Goal: Contribute content: Add original content to the website for others to see

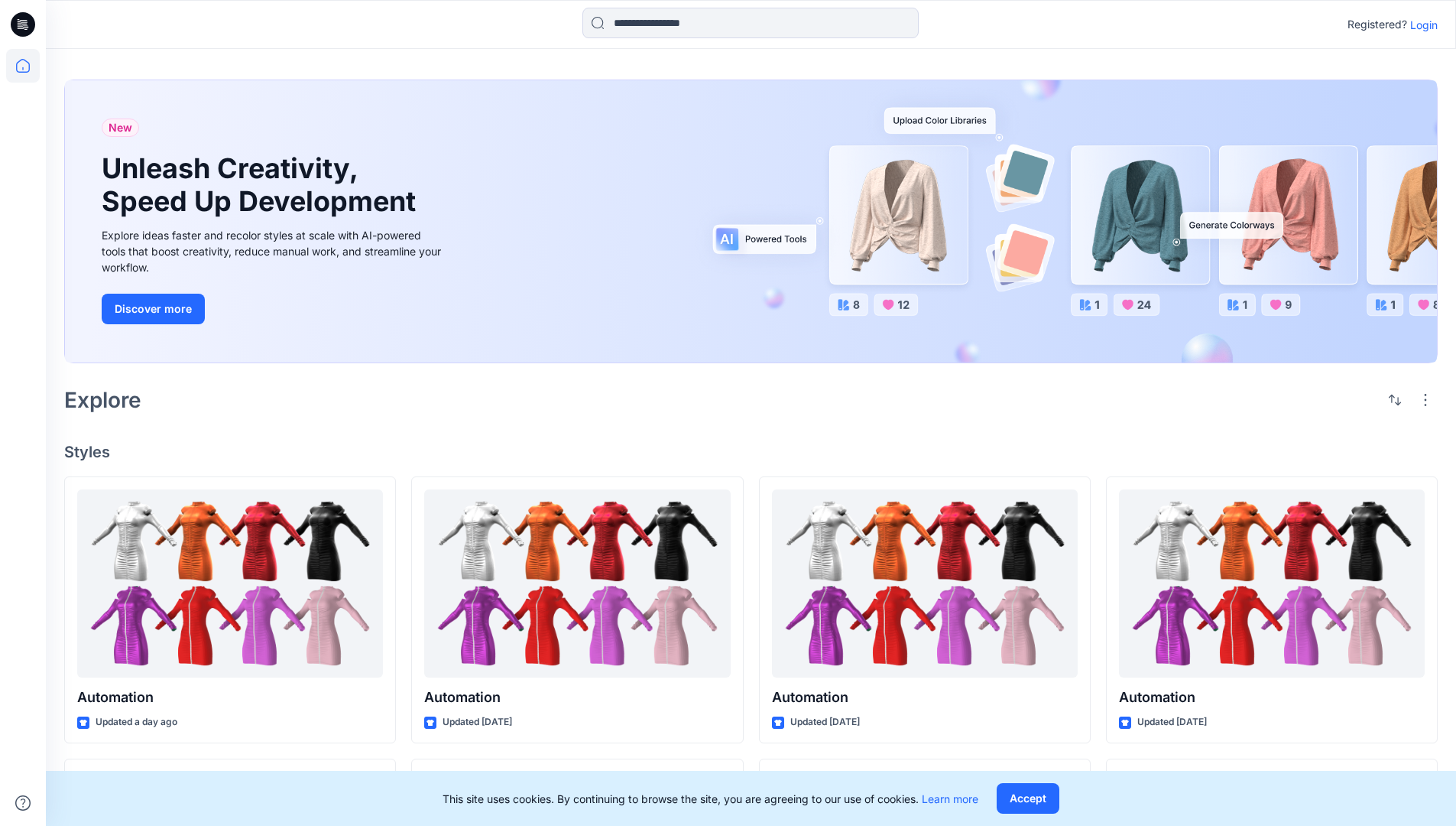
click at [1420, 24] on p "Login" at bounding box center [1424, 24] width 28 height 16
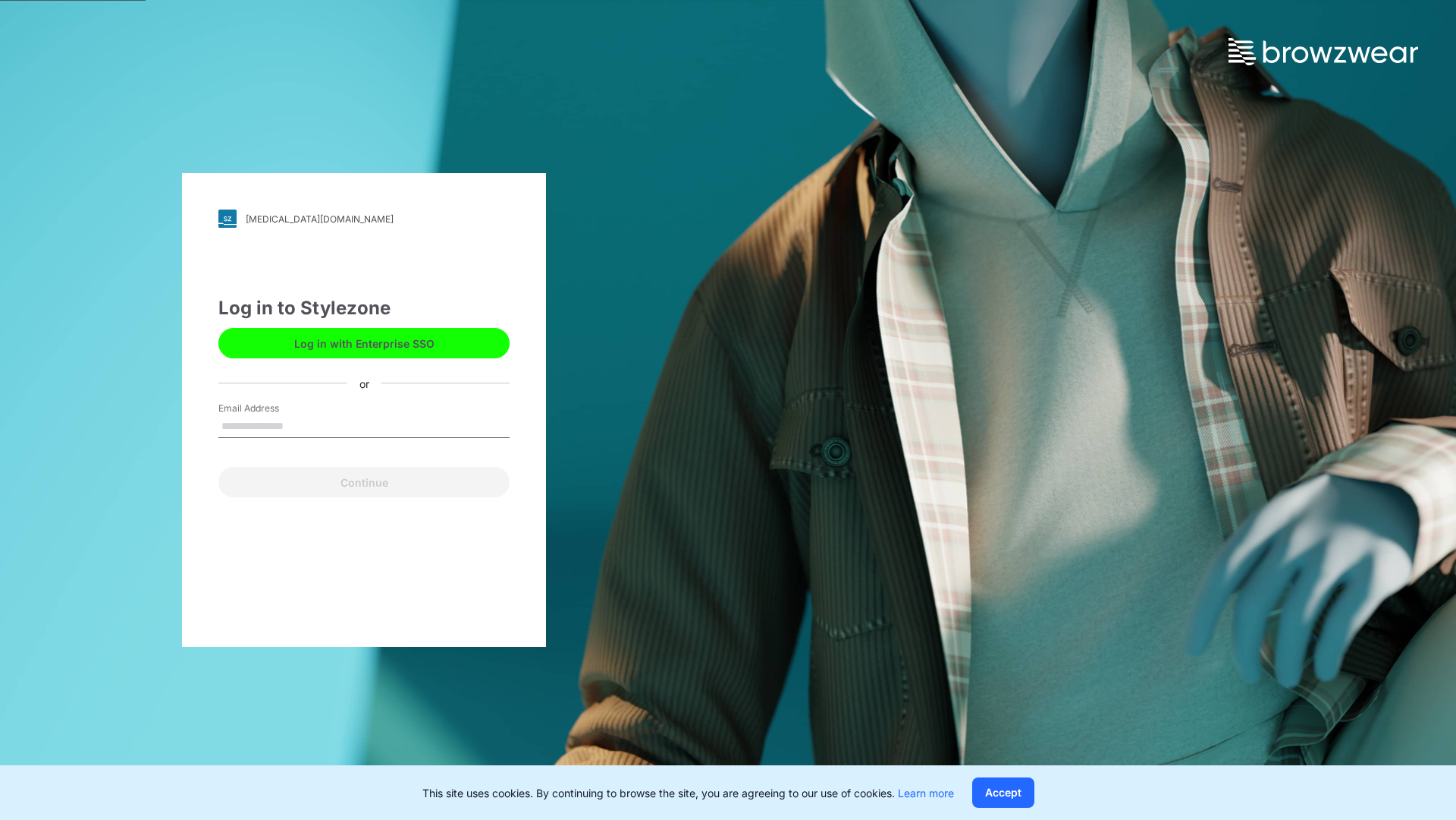
click at [300, 425] on input "Email Address" at bounding box center [363, 426] width 292 height 23
type input "**********"
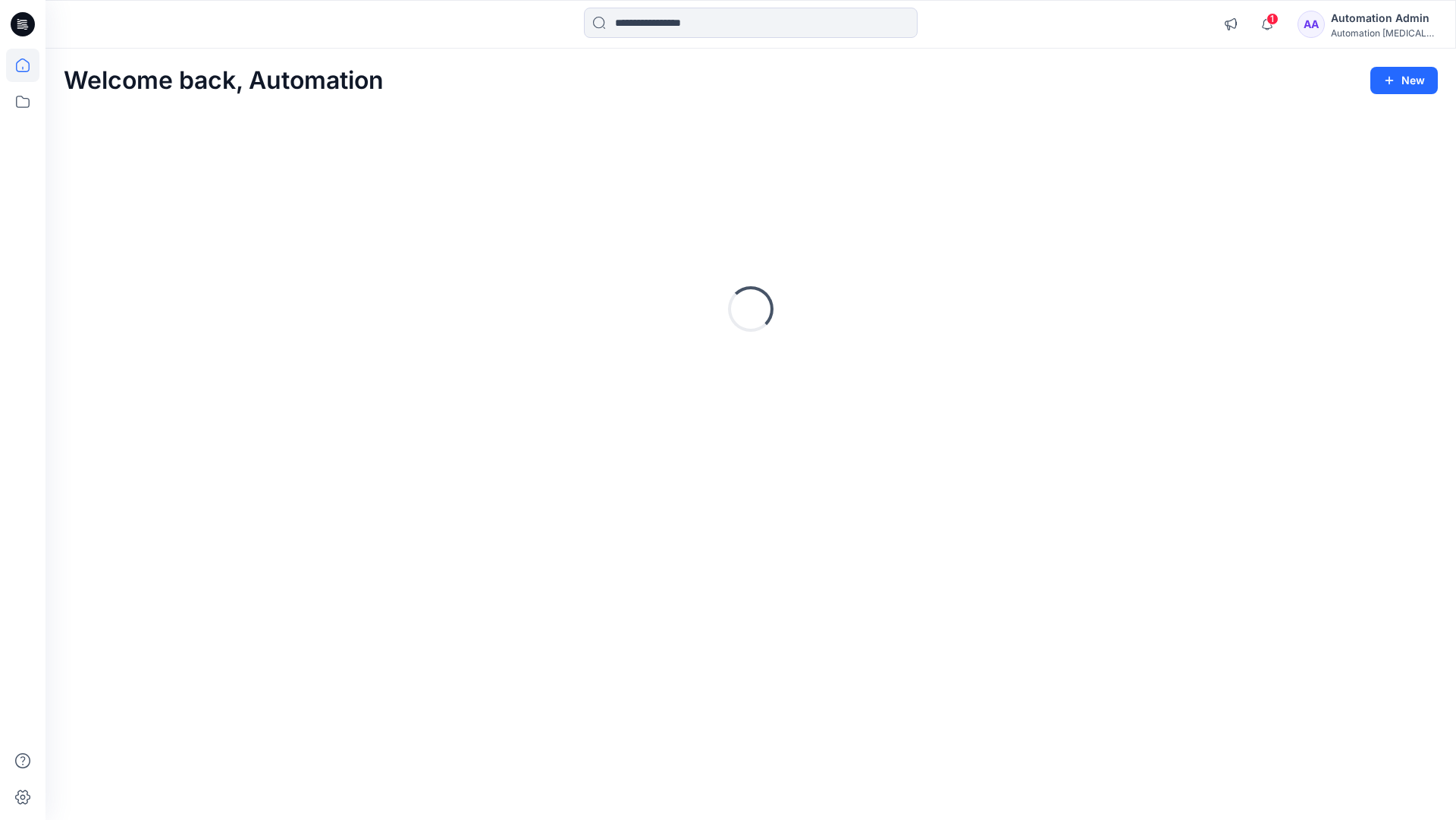
click at [29, 65] on icon at bounding box center [22, 64] width 14 height 14
click at [1391, 72] on button "New" at bounding box center [1404, 81] width 67 height 28
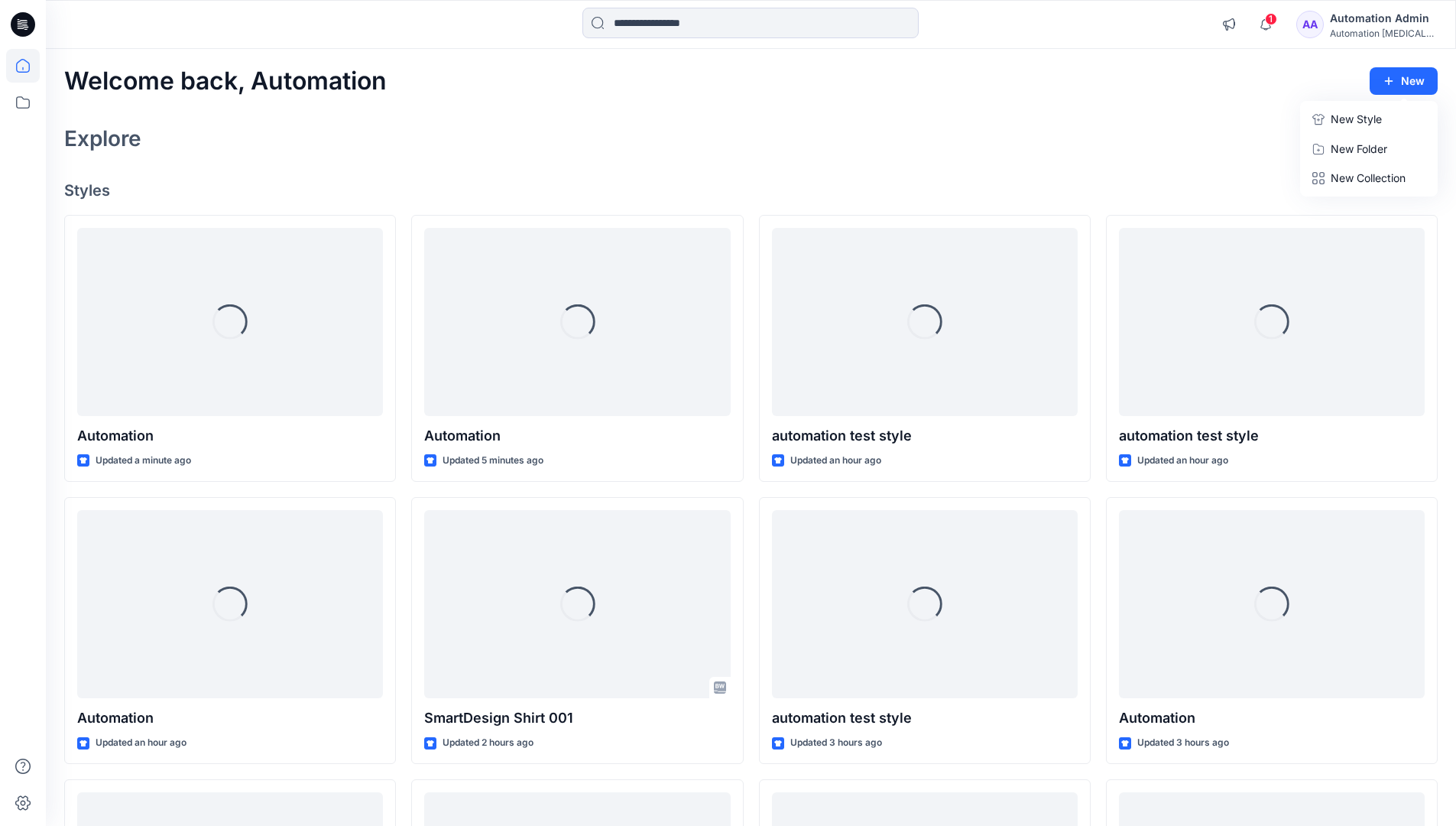
click at [1354, 119] on p "New Style" at bounding box center [1356, 120] width 51 height 19
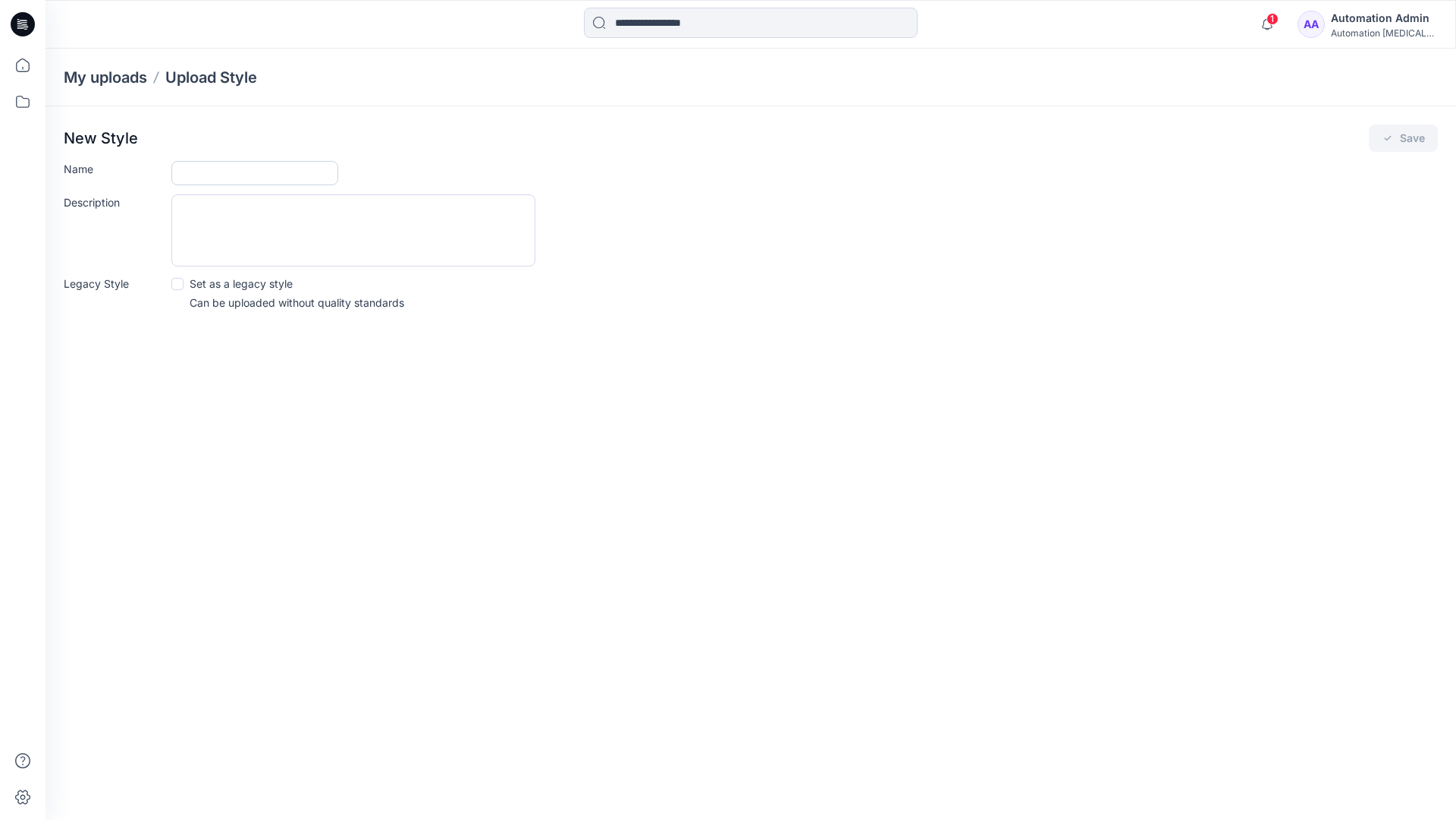
click at [212, 176] on input "Name" at bounding box center [254, 173] width 166 height 24
type input "**********"
click at [1396, 141] on button "Save" at bounding box center [1403, 138] width 69 height 28
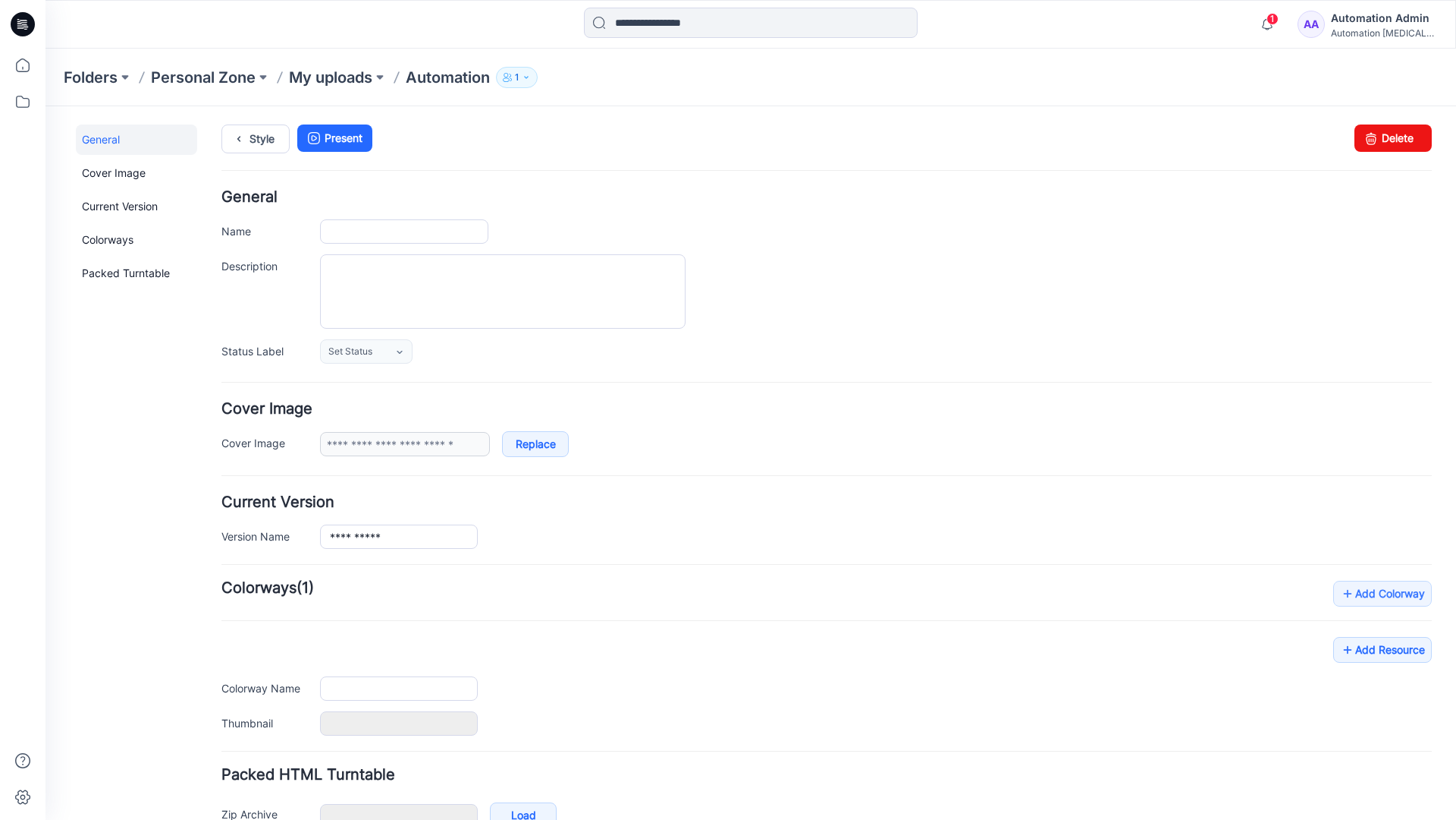
type input "**********"
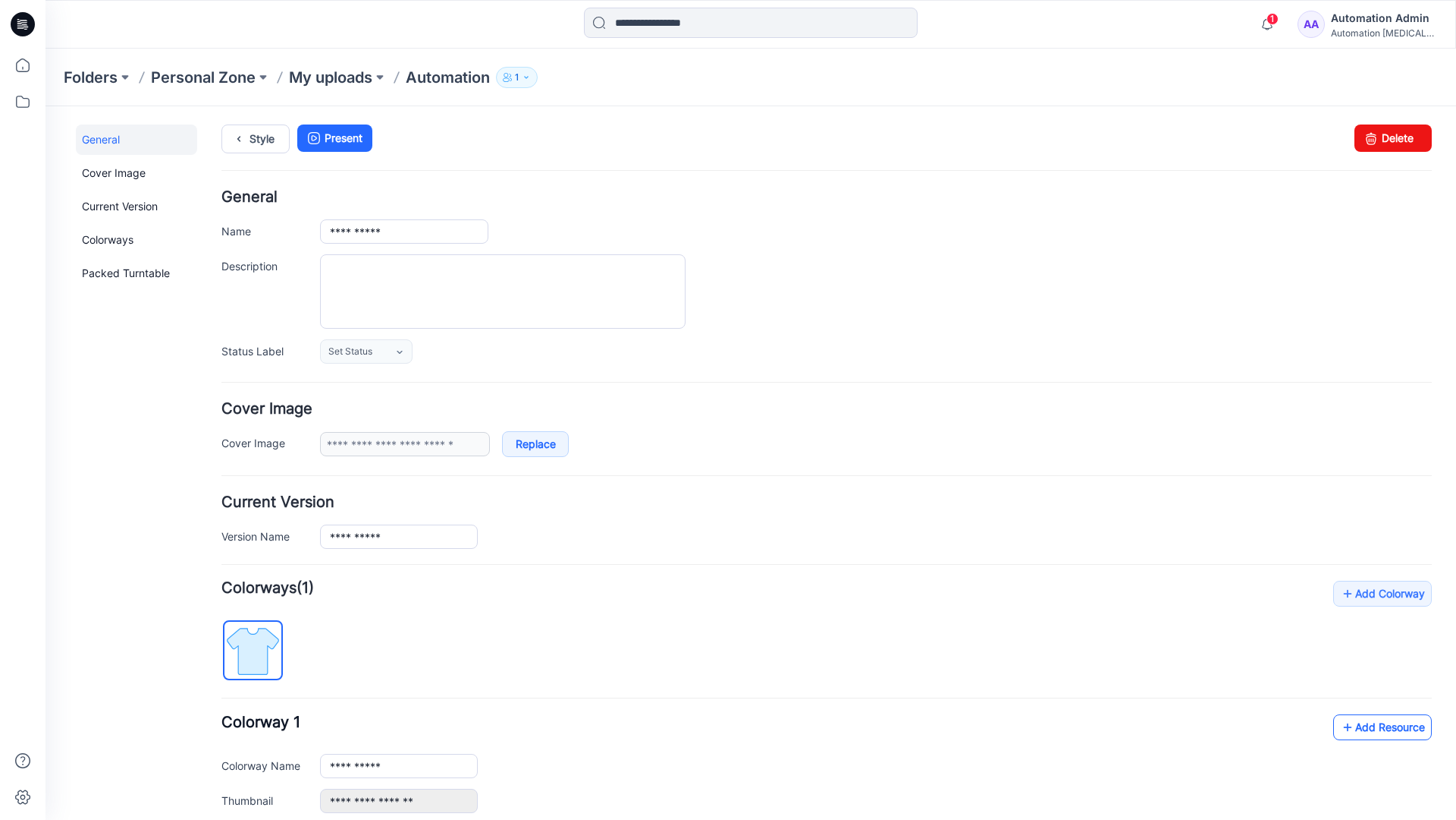
click at [1370, 725] on link "Add Resource" at bounding box center [1382, 727] width 98 height 26
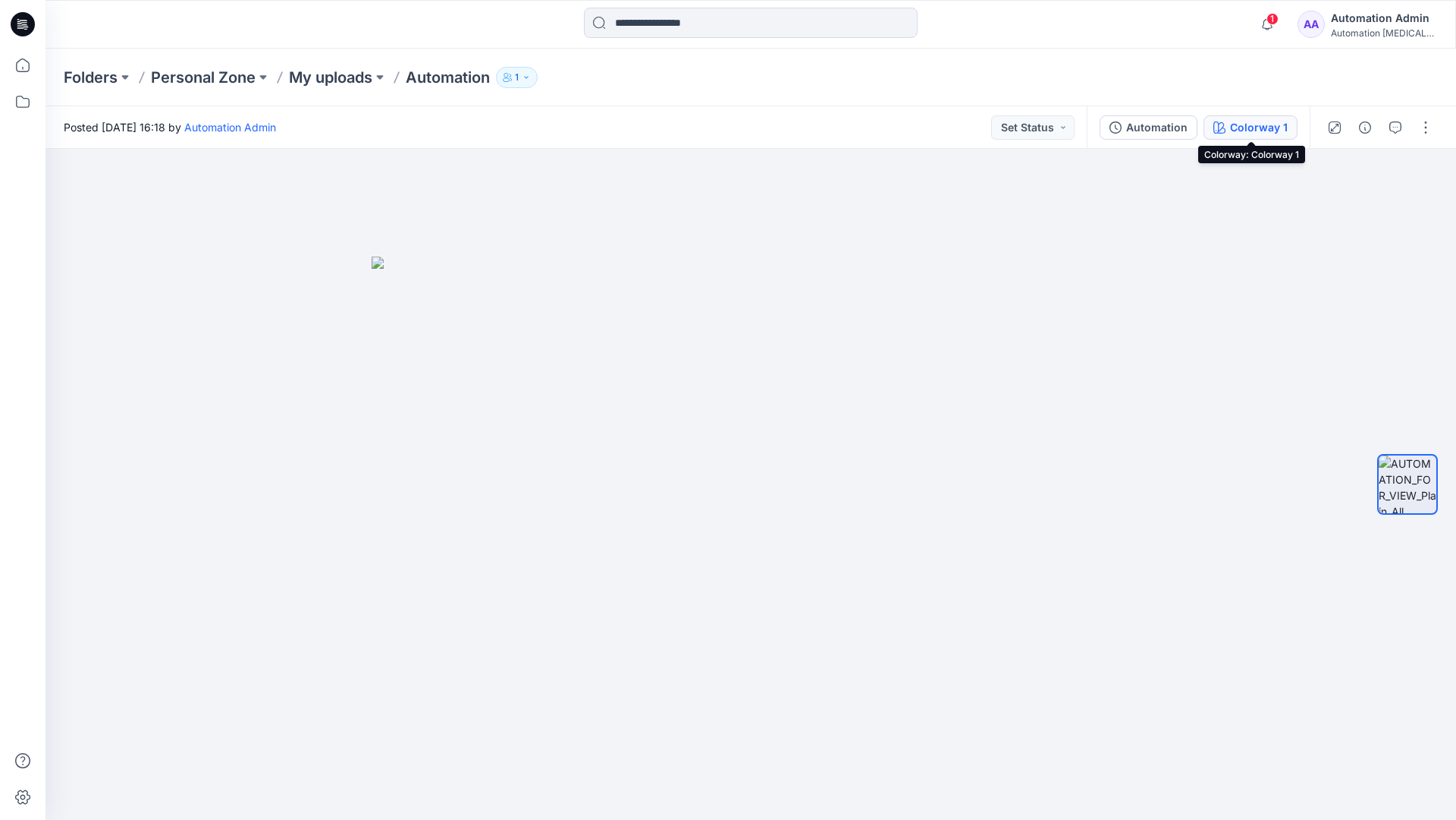
click at [1229, 130] on button "Colorway 1" at bounding box center [1251, 127] width 94 height 24
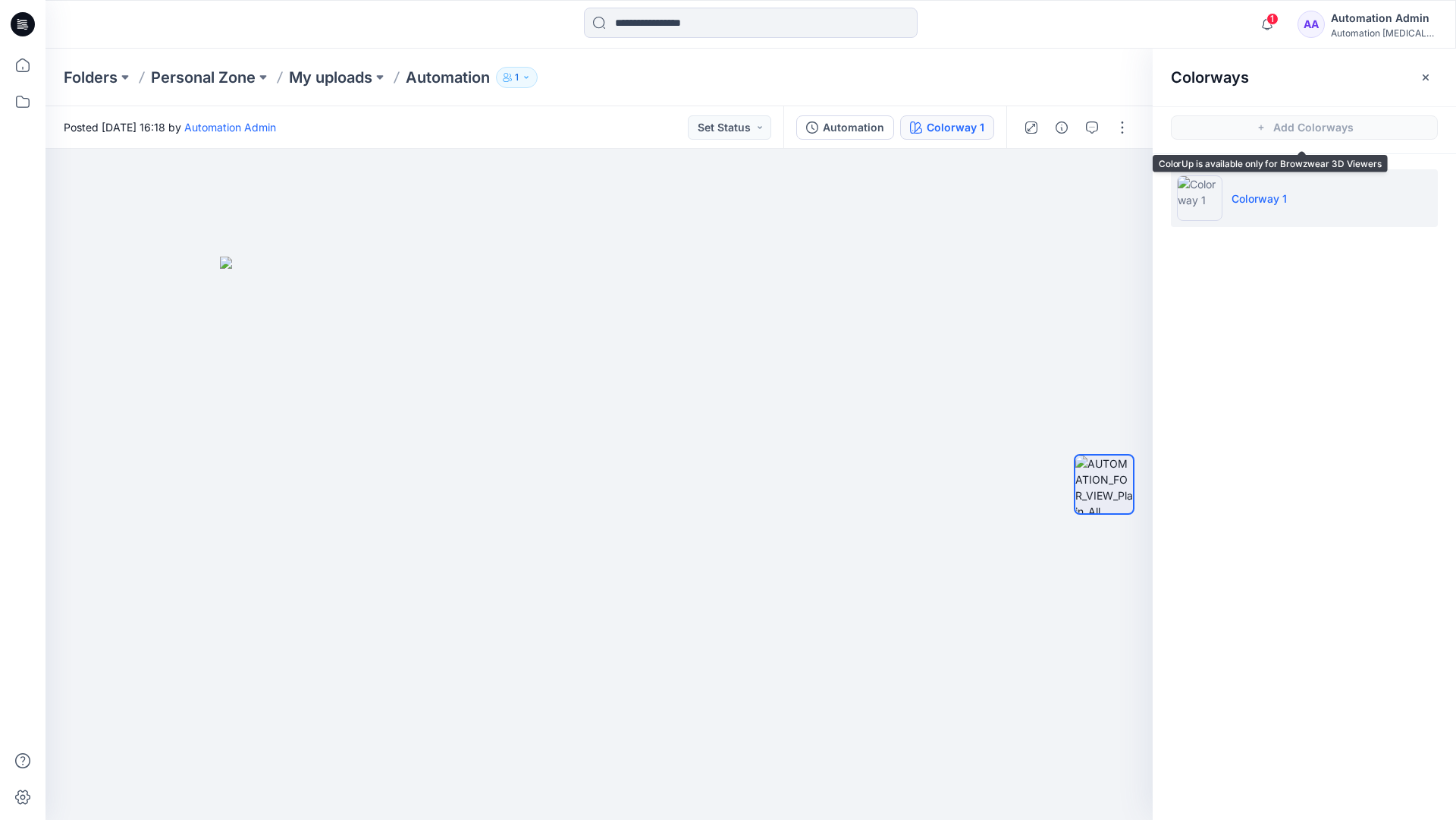
click at [1306, 202] on li "Colorway 1" at bounding box center [1304, 198] width 267 height 58
click at [1433, 75] on button "button" at bounding box center [1426, 77] width 24 height 24
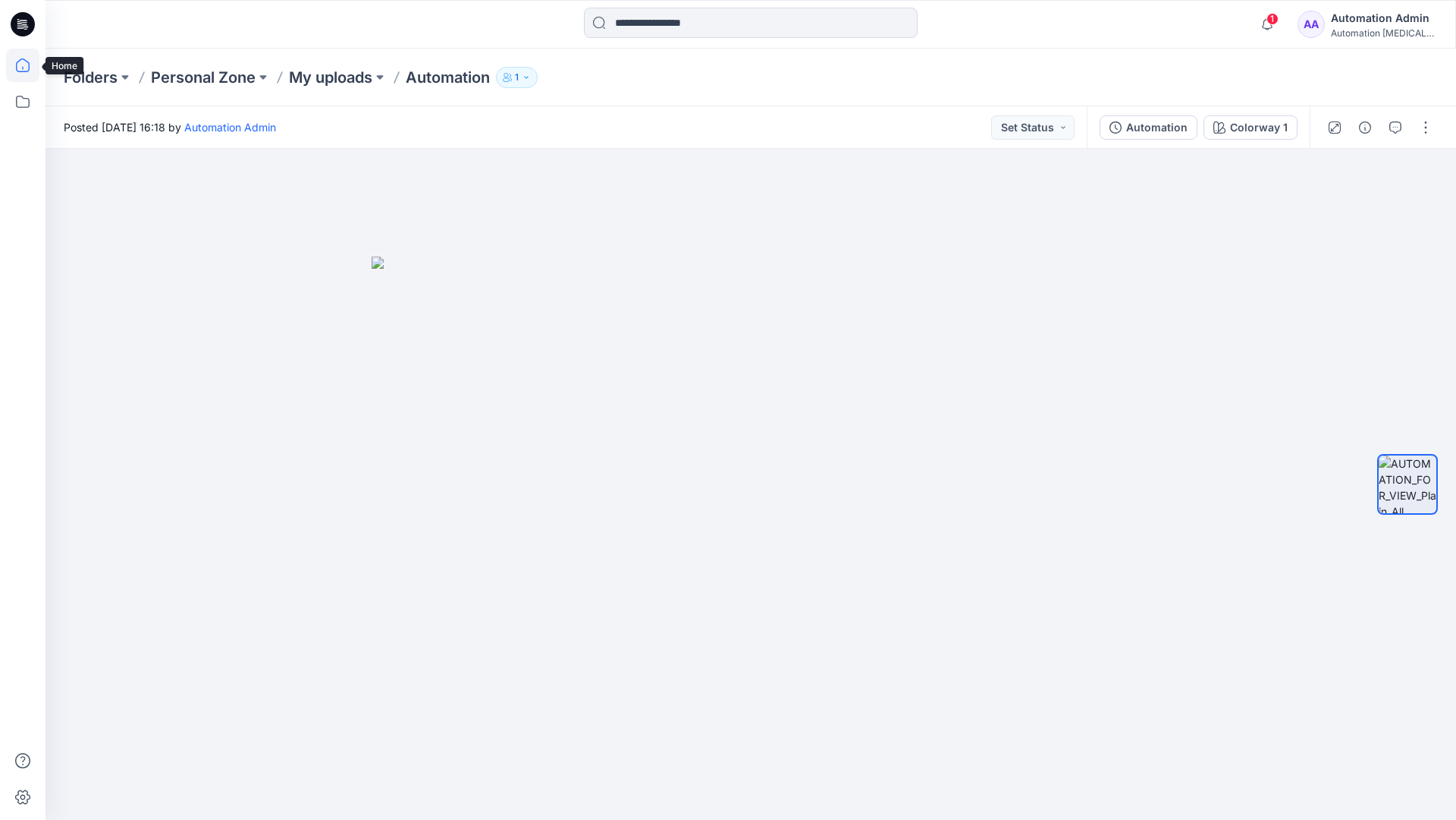
click at [26, 65] on icon at bounding box center [23, 65] width 33 height 33
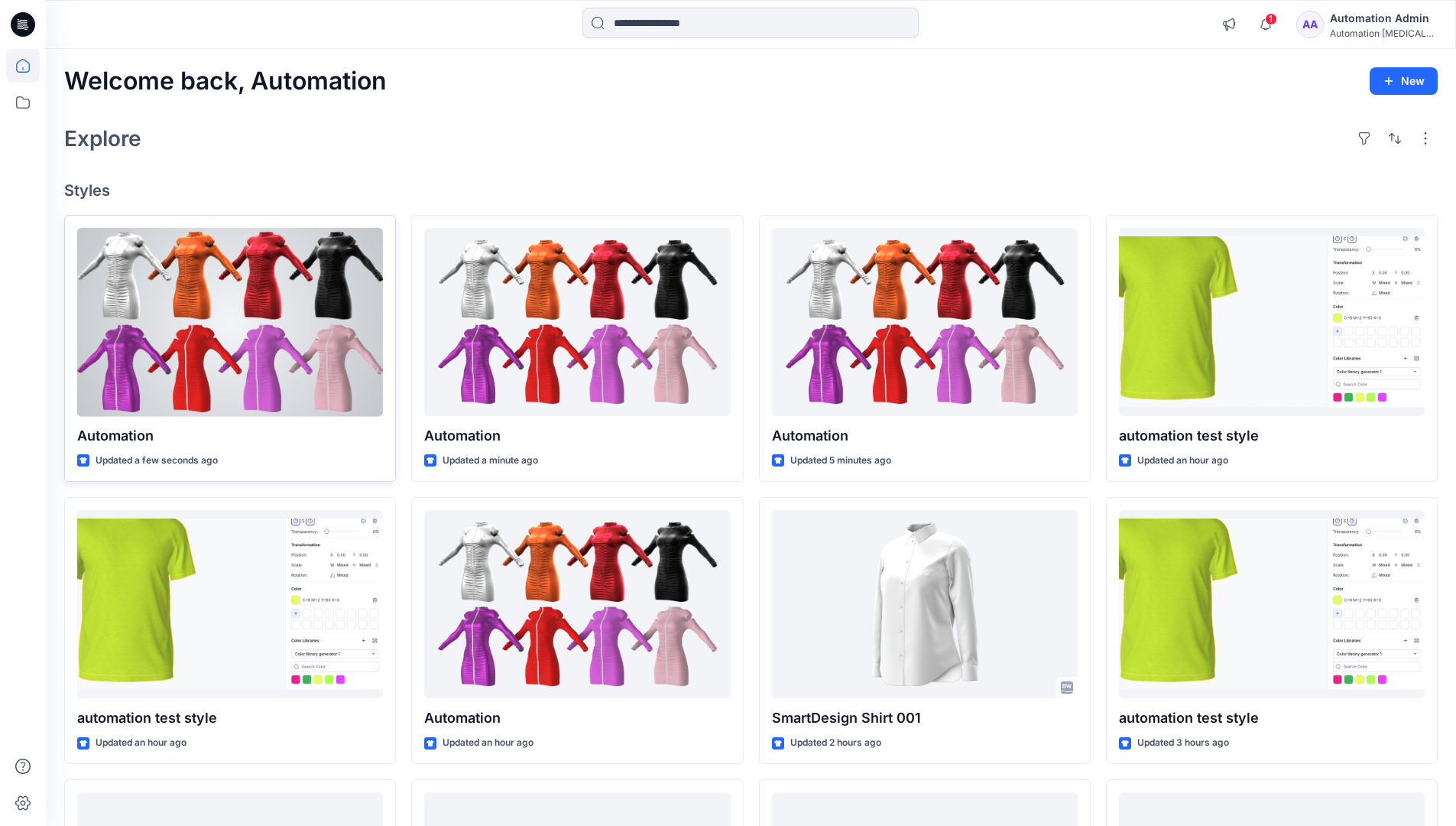
click at [275, 324] on div at bounding box center [230, 323] width 306 height 189
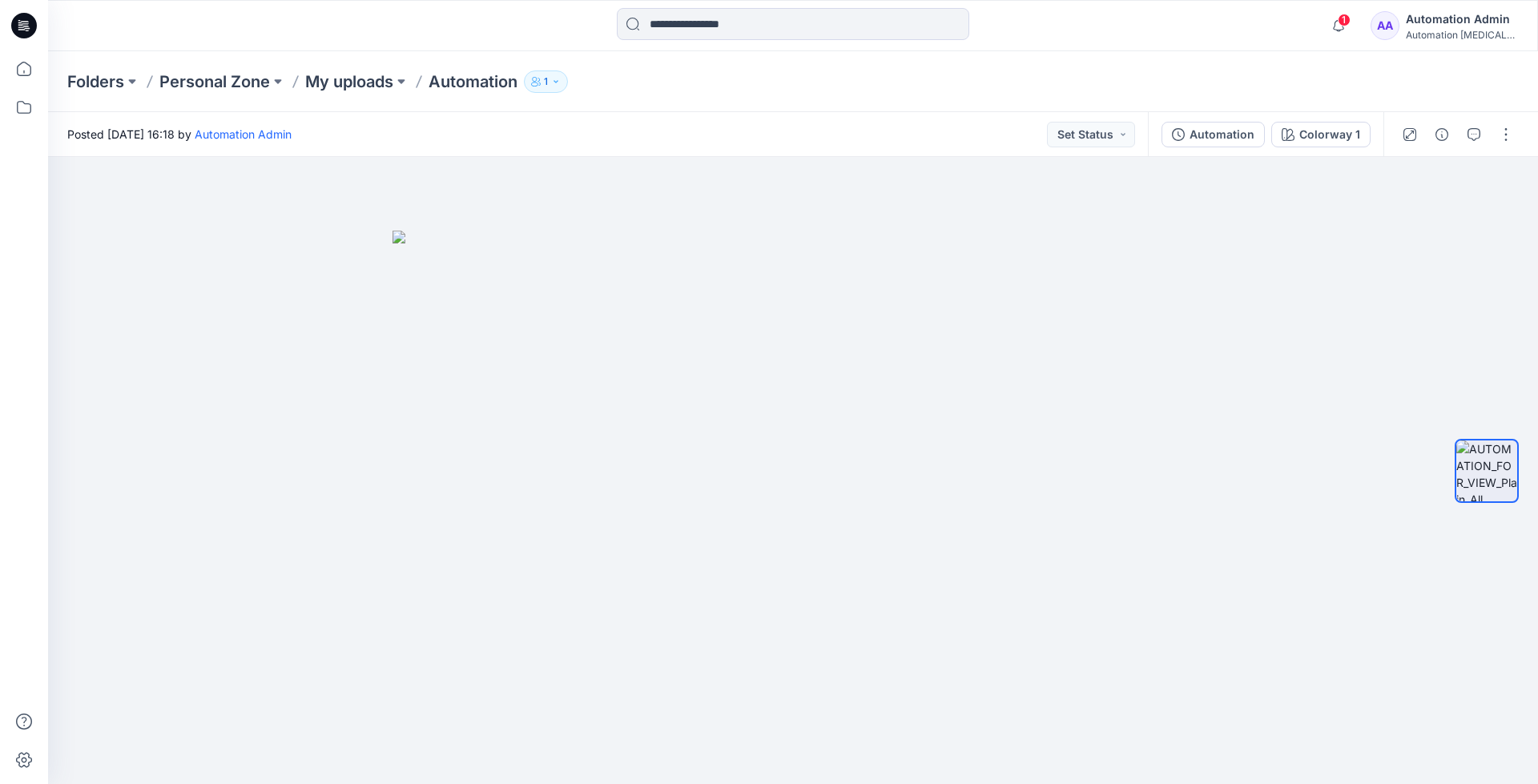
click at [1258, 64] on div "Folders Personal Zone My uploads Automation 1" at bounding box center [793, 82] width 1490 height 61
click at [1460, 20] on div "Automation Admin" at bounding box center [1461, 19] width 112 height 19
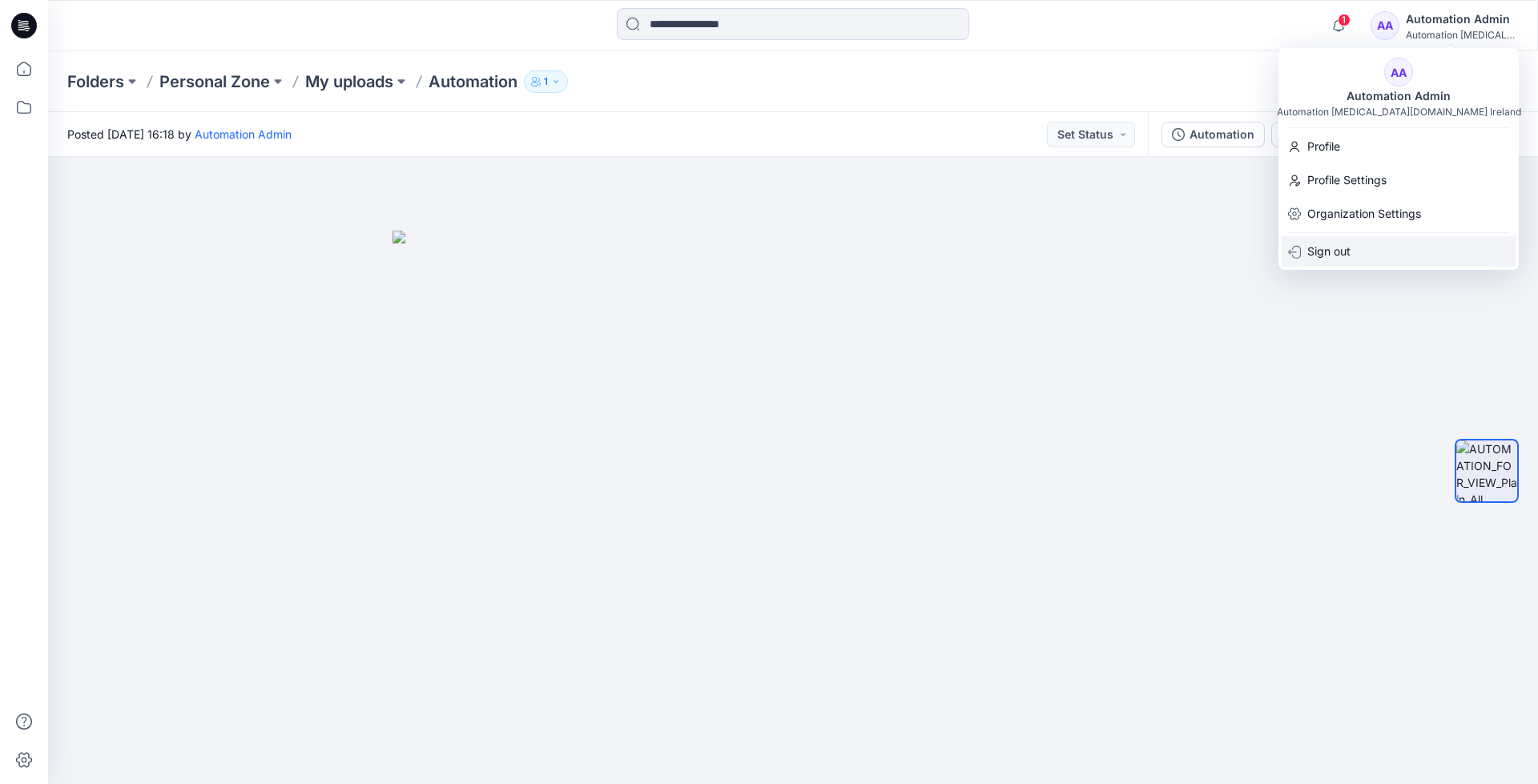
click at [1362, 249] on div "Sign out" at bounding box center [1398, 251] width 234 height 30
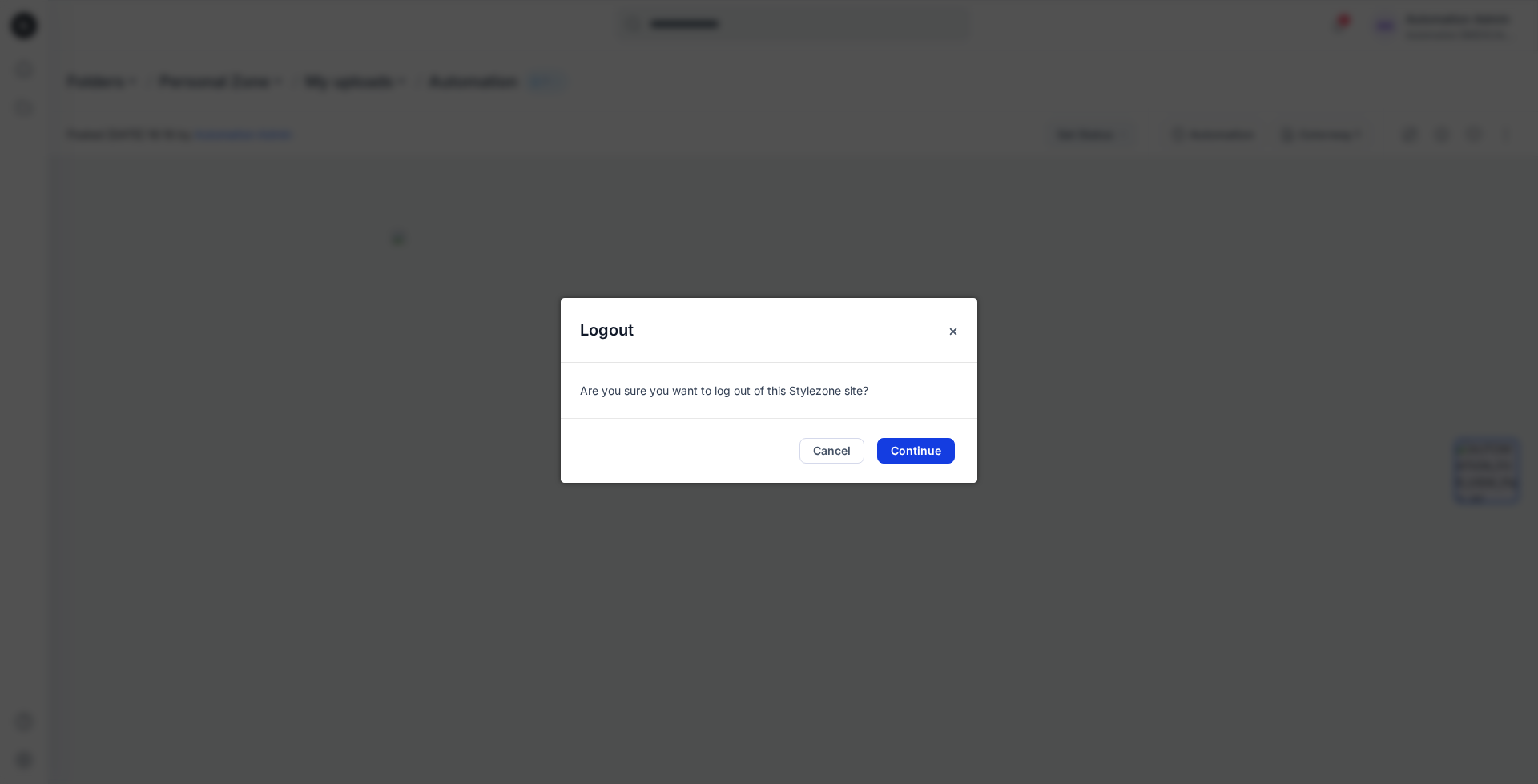
click at [921, 447] on button "Continue" at bounding box center [916, 451] width 78 height 25
